Goal: Task Accomplishment & Management: Use online tool/utility

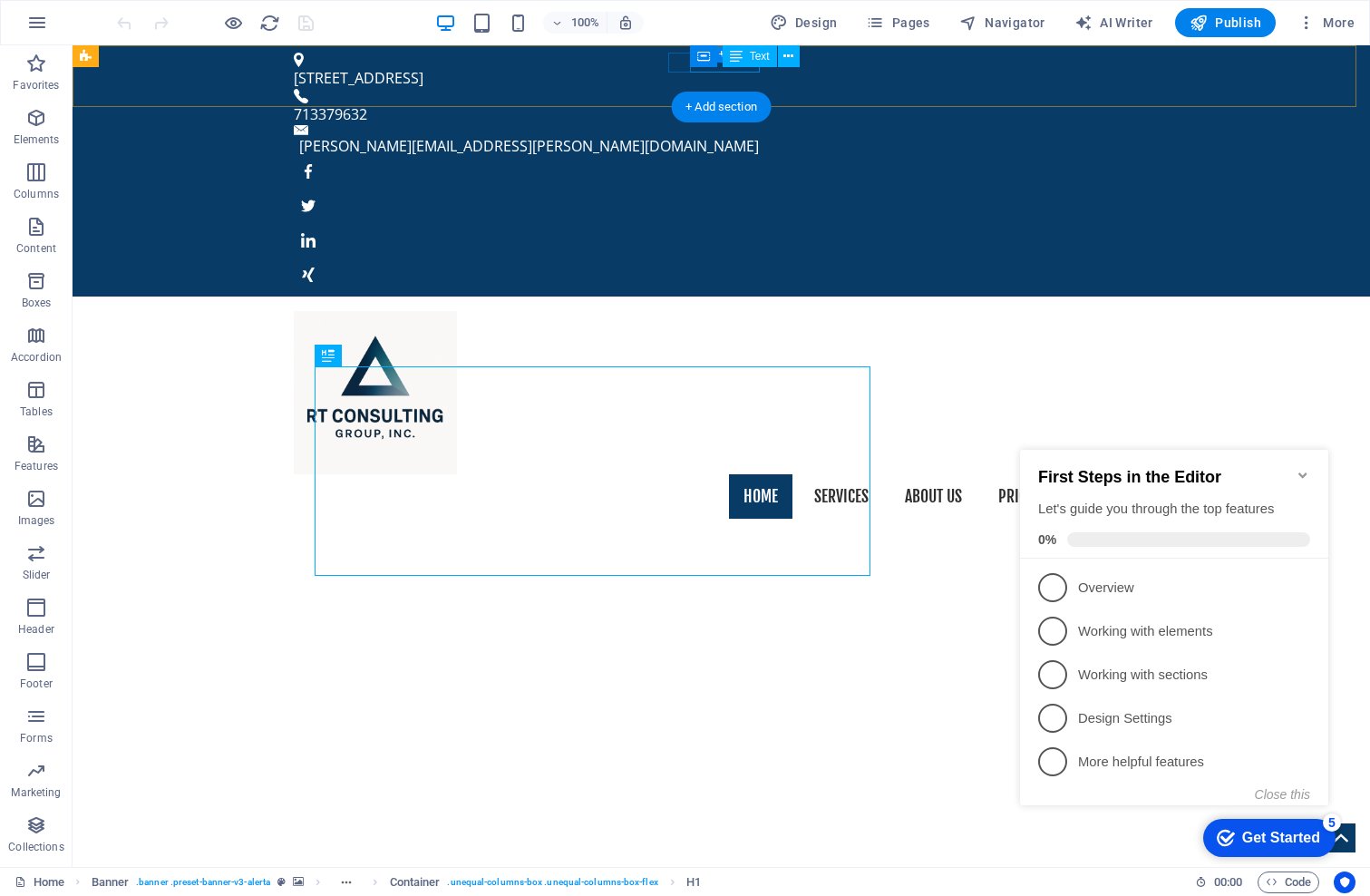
click at [719, 103] on div "713379632" at bounding box center [715, 114] width 842 height 22
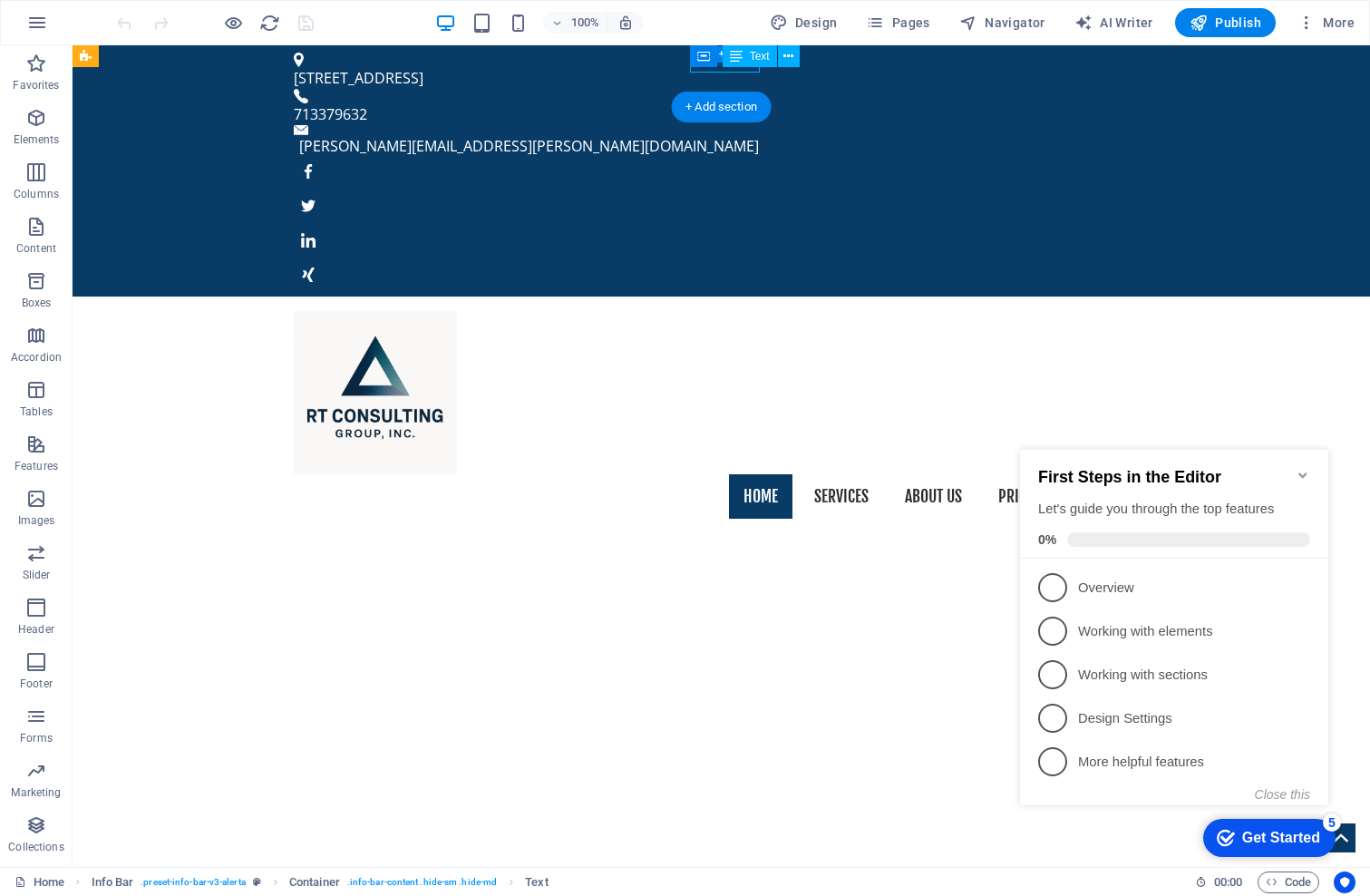
click at [719, 103] on div "713379632" at bounding box center [715, 114] width 842 height 22
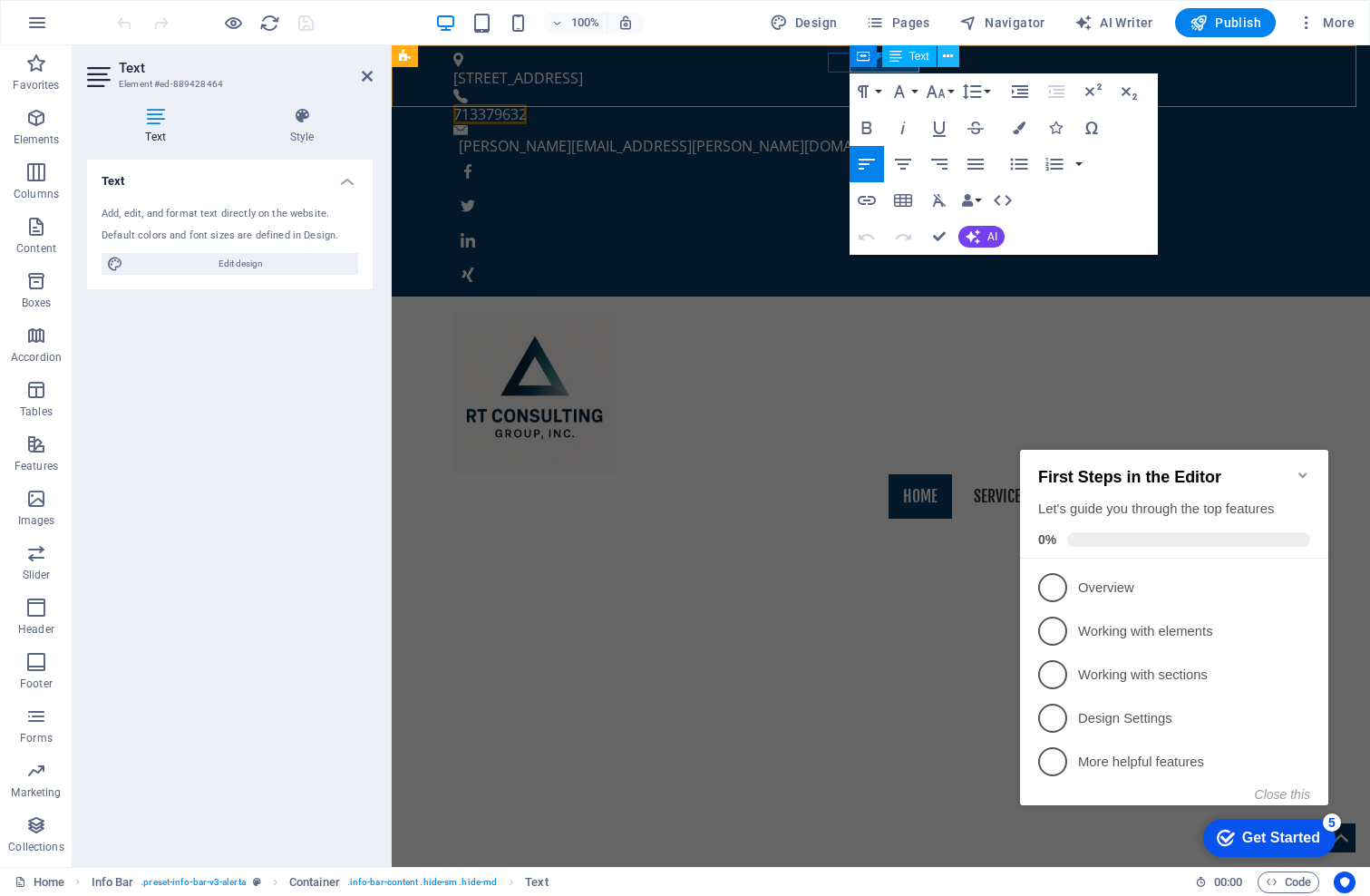
drag, startPoint x: 925, startPoint y: 59, endPoint x: 943, endPoint y: 58, distance: 18.0
click at [928, 59] on span "Text" at bounding box center [919, 56] width 20 height 11
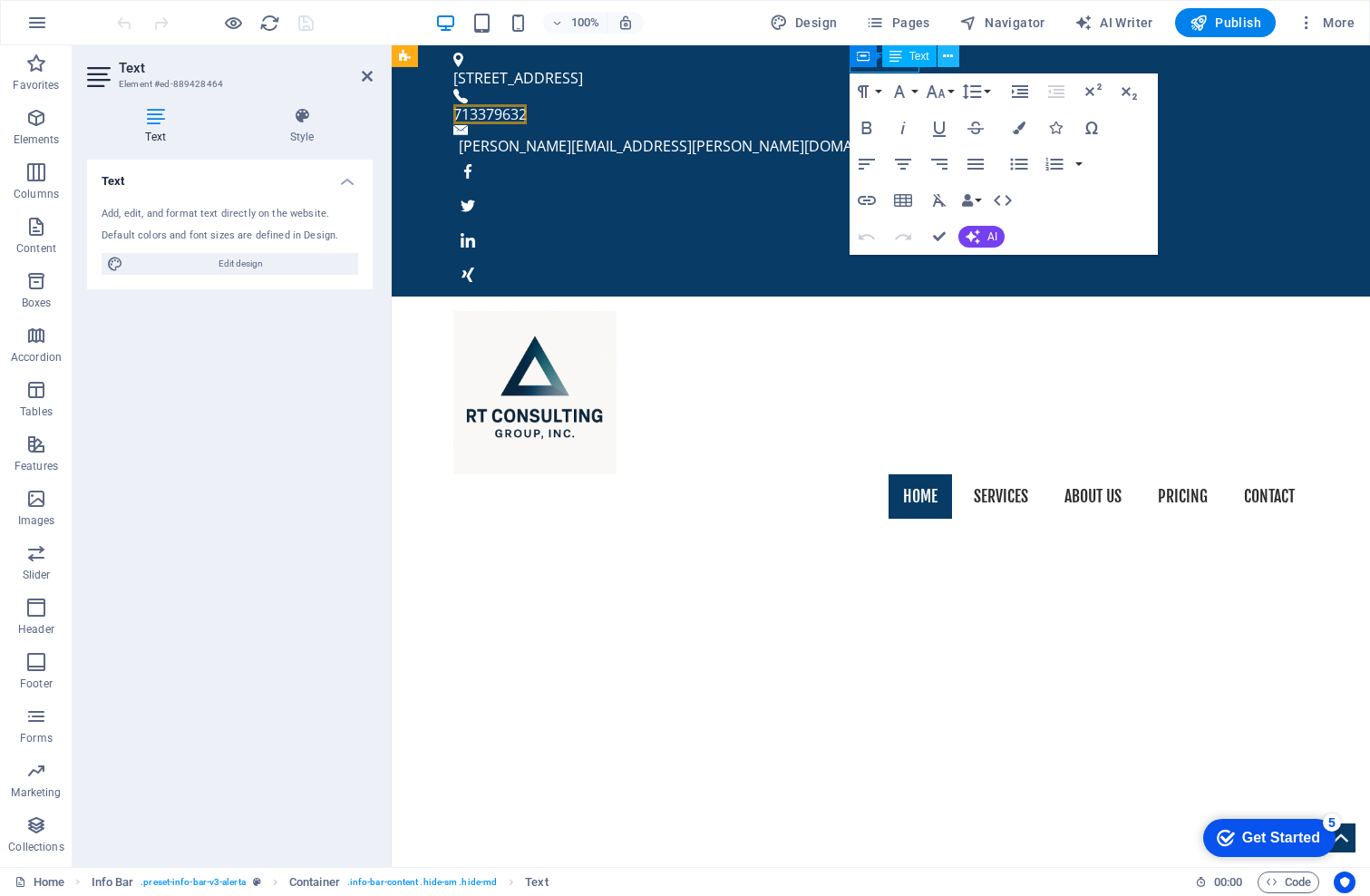
click at [950, 55] on icon at bounding box center [948, 56] width 10 height 19
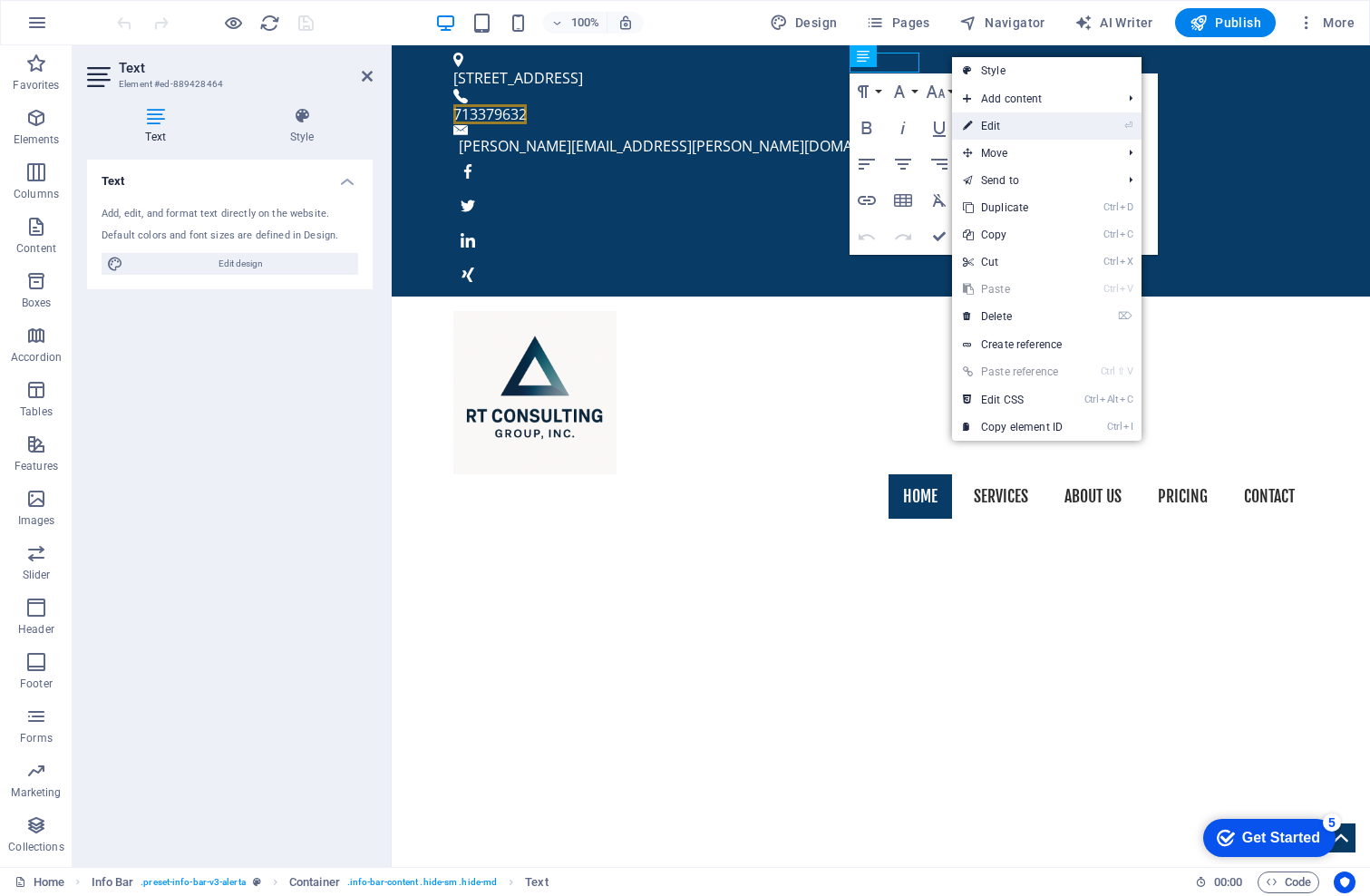
click at [995, 124] on link "⏎ Edit" at bounding box center [1012, 126] width 121 height 28
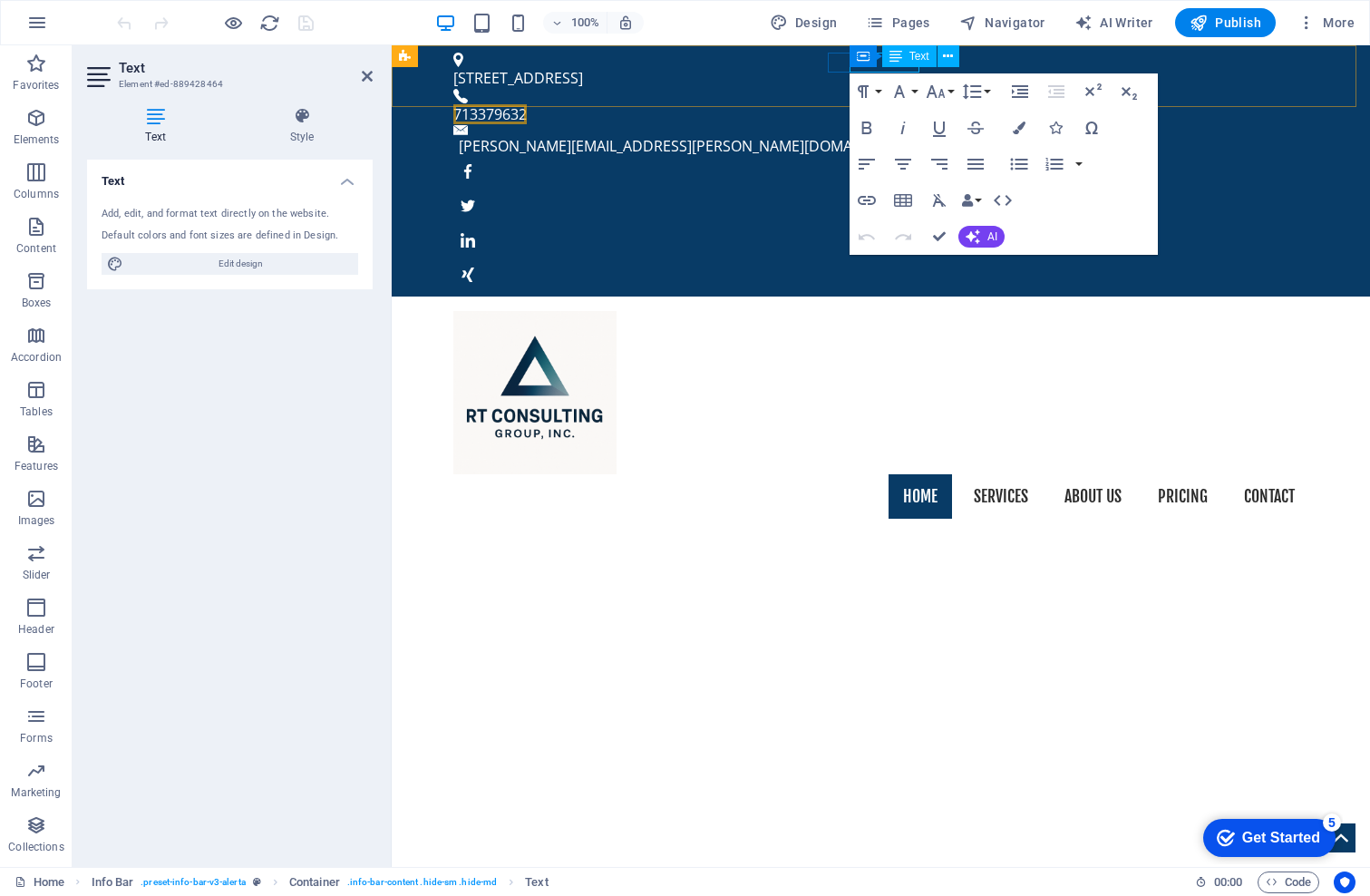
click at [880, 63] on div "Container Text" at bounding box center [910, 56] width 121 height 23
click at [880, 61] on div "Container Text" at bounding box center [910, 56] width 121 height 23
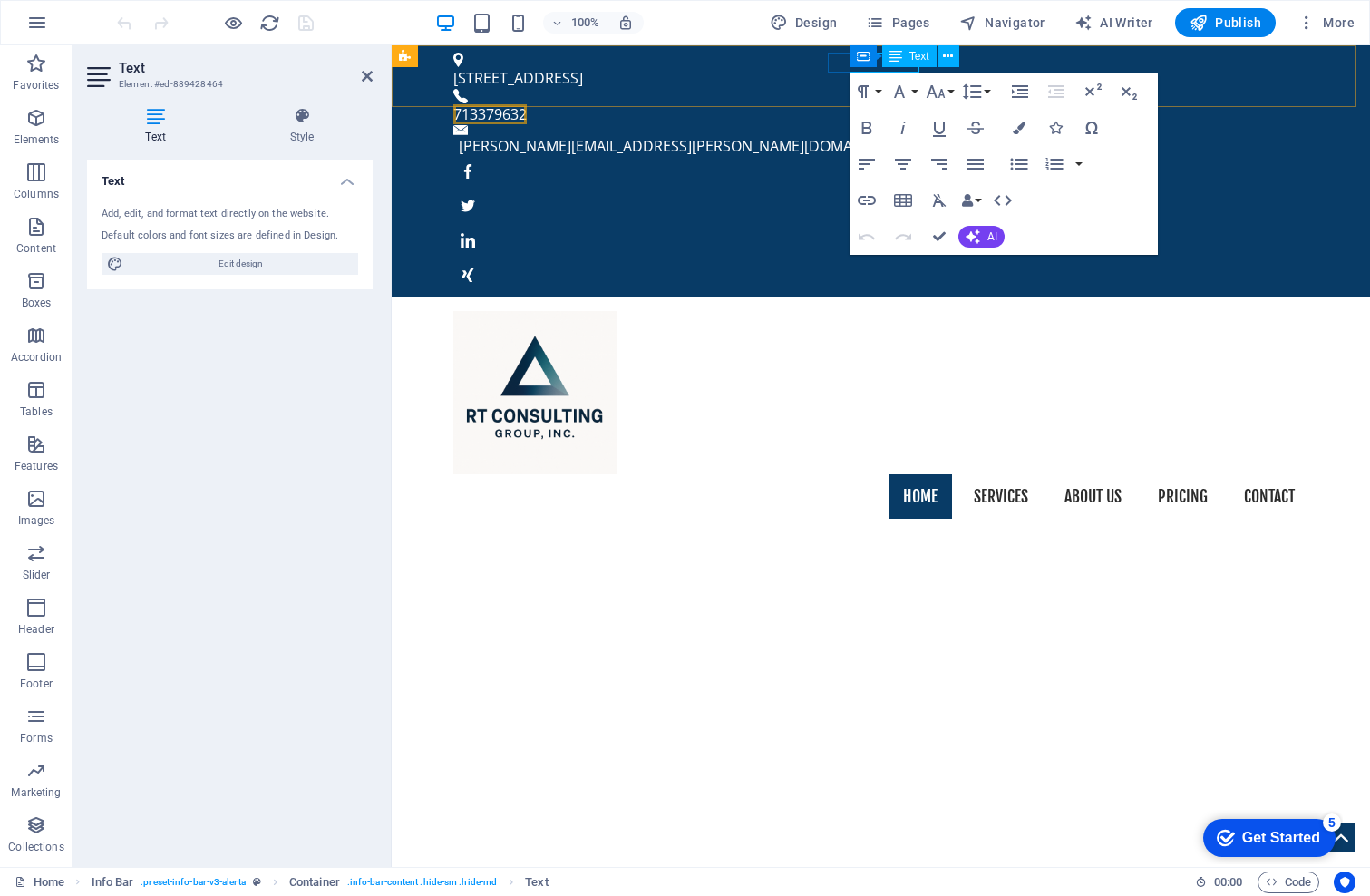
click at [879, 63] on div "Container Text" at bounding box center [910, 56] width 121 height 23
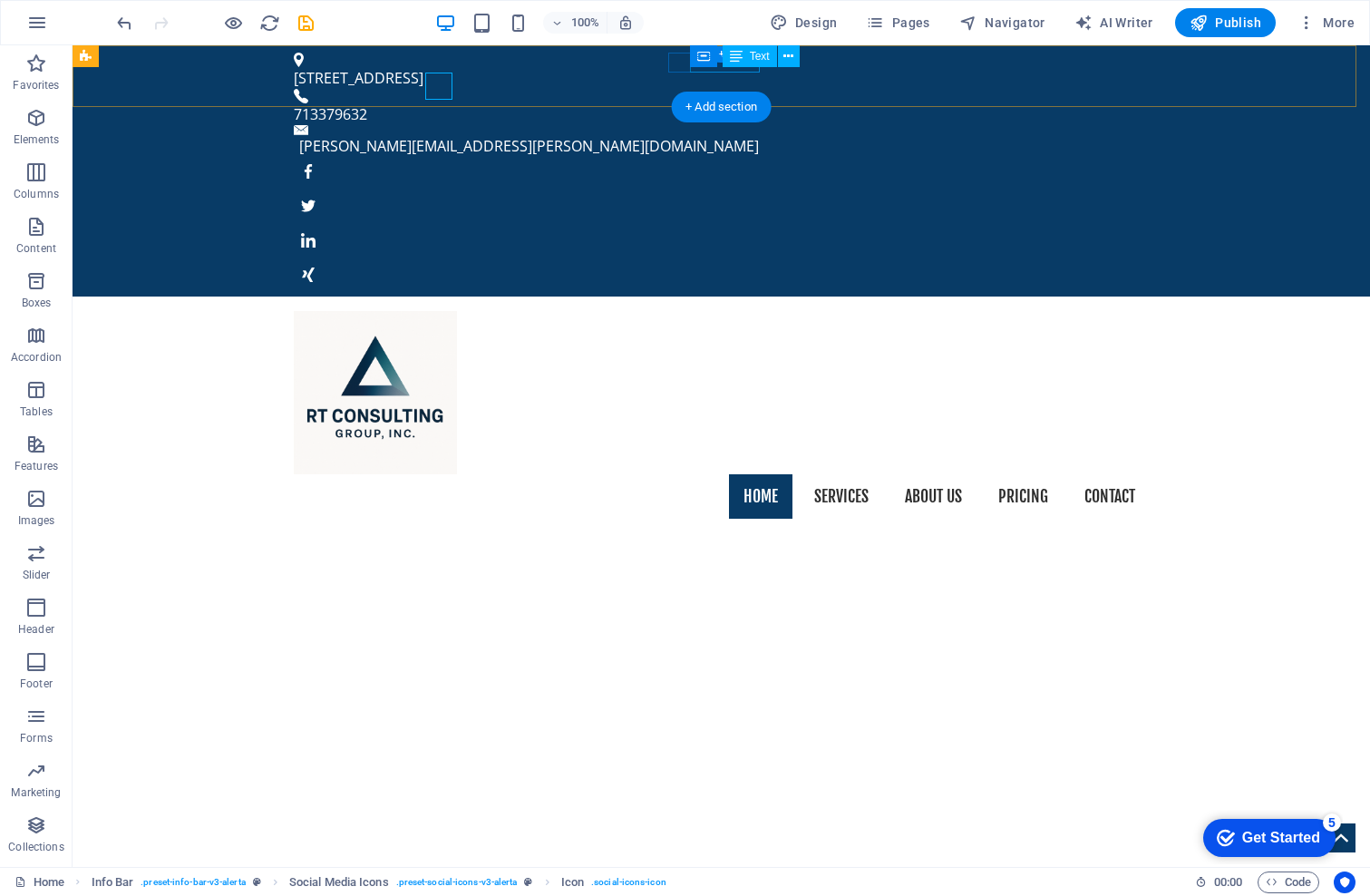
click at [741, 103] on div "713379632" at bounding box center [715, 114] width 842 height 22
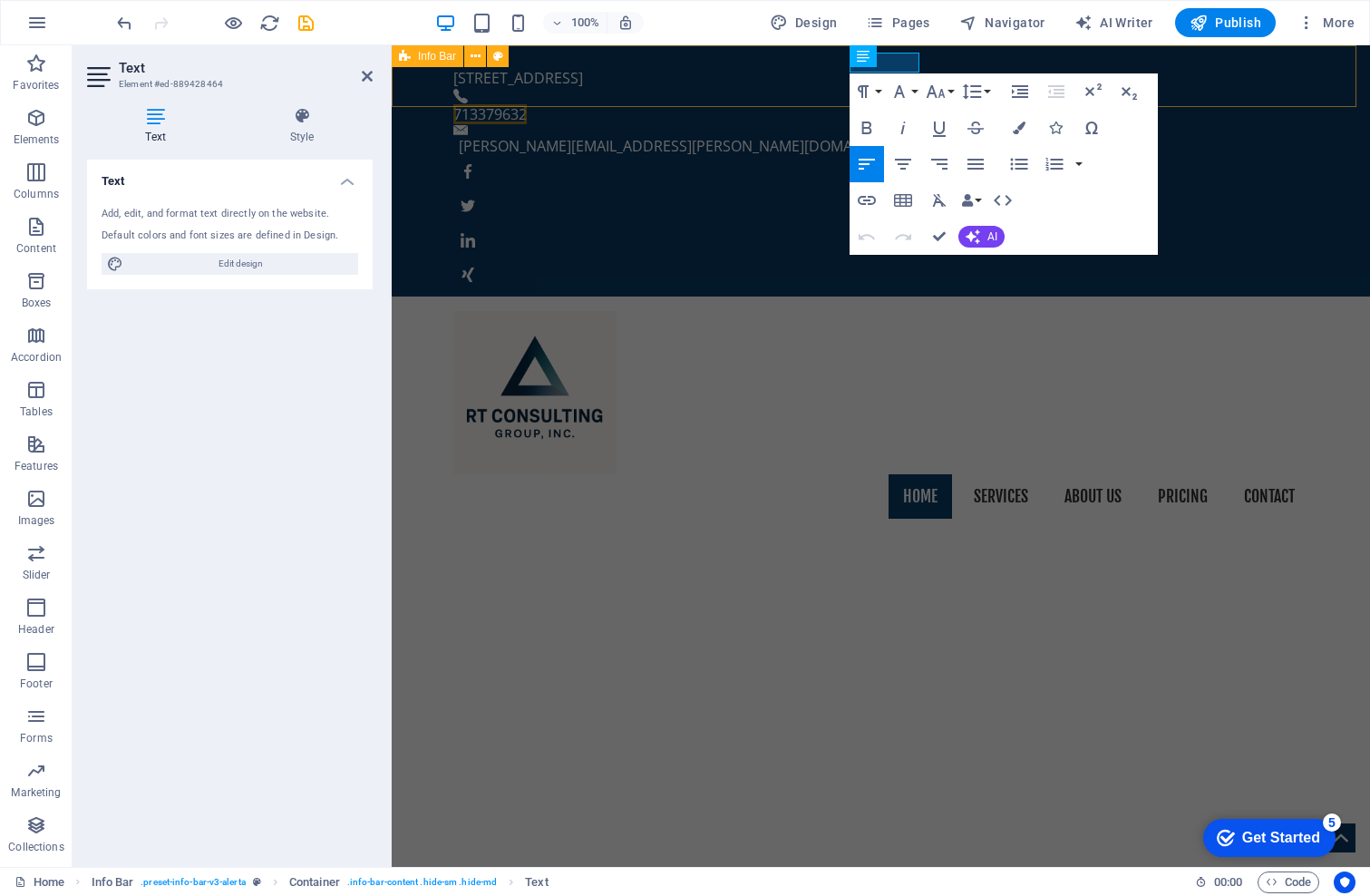
click at [814, 87] on div "[STREET_ADDRESS] 713379632 [PERSON_NAME][EMAIL_ADDRESS][PERSON_NAME][DOMAIN_NAM…" at bounding box center [880, 171] width 978 height 251
